Goal: Transaction & Acquisition: Purchase product/service

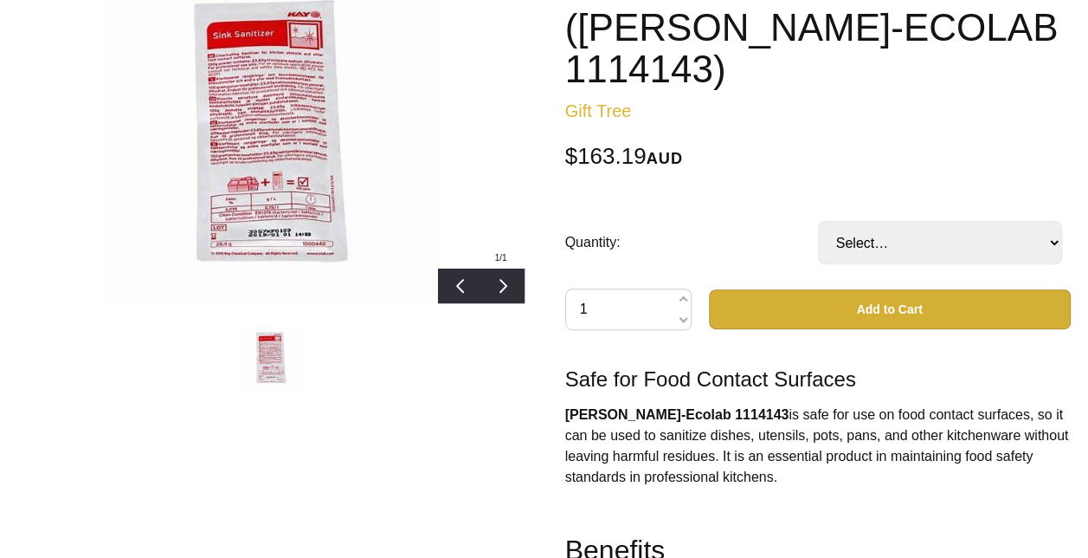
scroll to position [1472, 0]
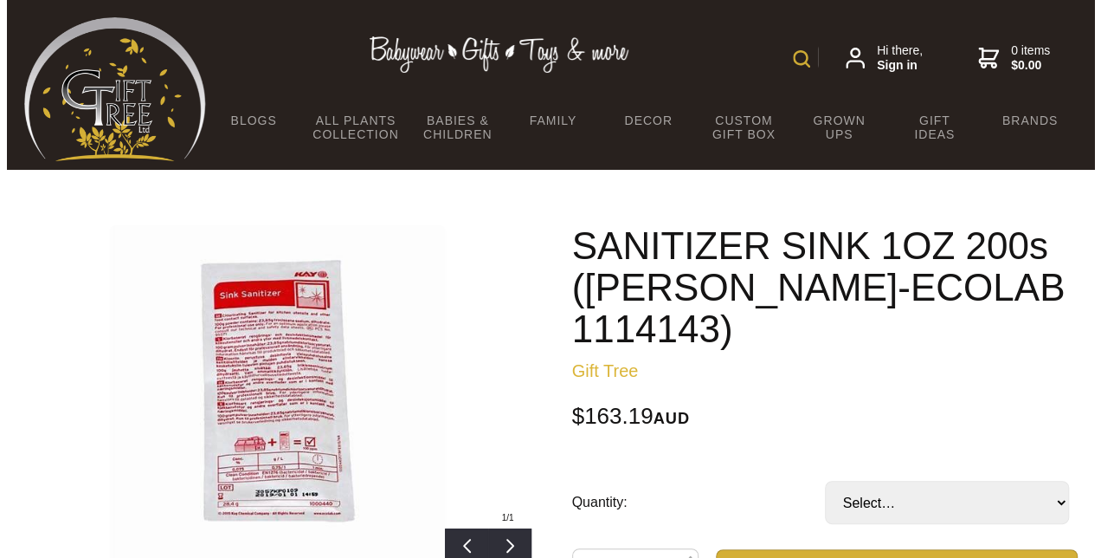
scroll to position [173, 0]
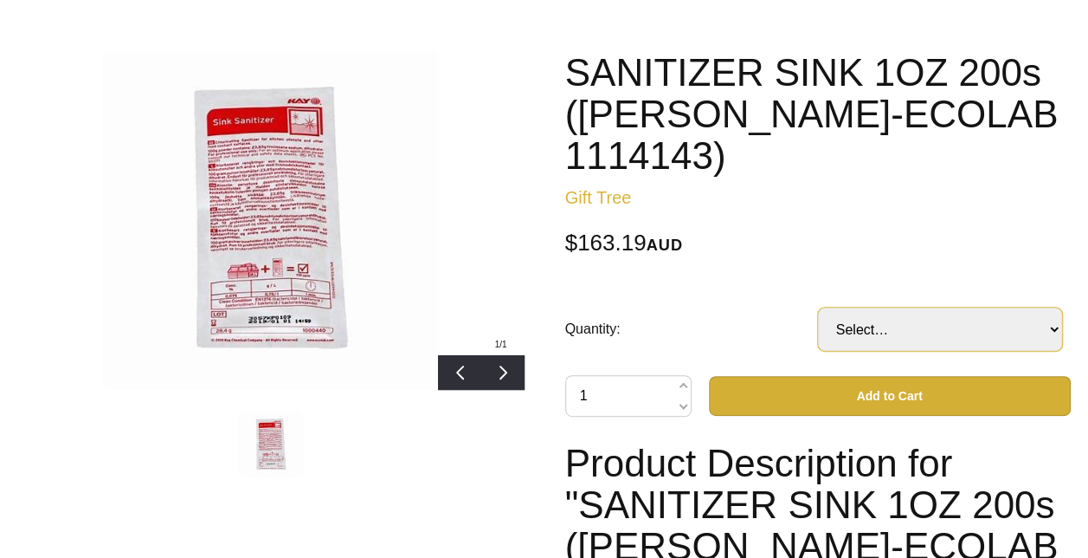
click at [1028, 307] on select "Select… 1 CTN" at bounding box center [940, 328] width 244 height 43
click at [421, 222] on img at bounding box center [270, 220] width 337 height 337
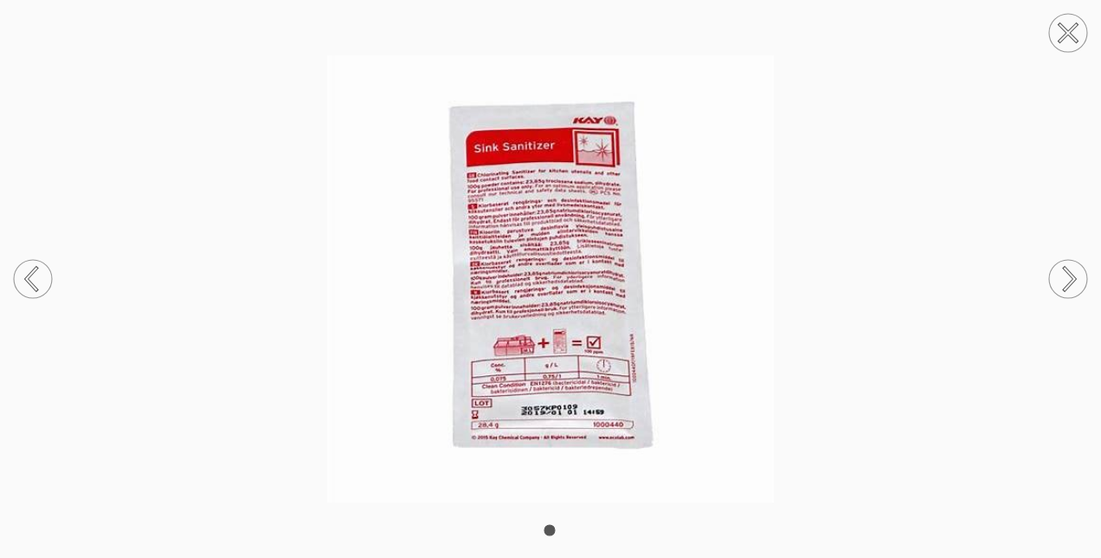
click at [516, 219] on img at bounding box center [550, 278] width 1101 height 446
click at [27, 274] on circle at bounding box center [33, 279] width 38 height 38
